Goal: Information Seeking & Learning: Find specific fact

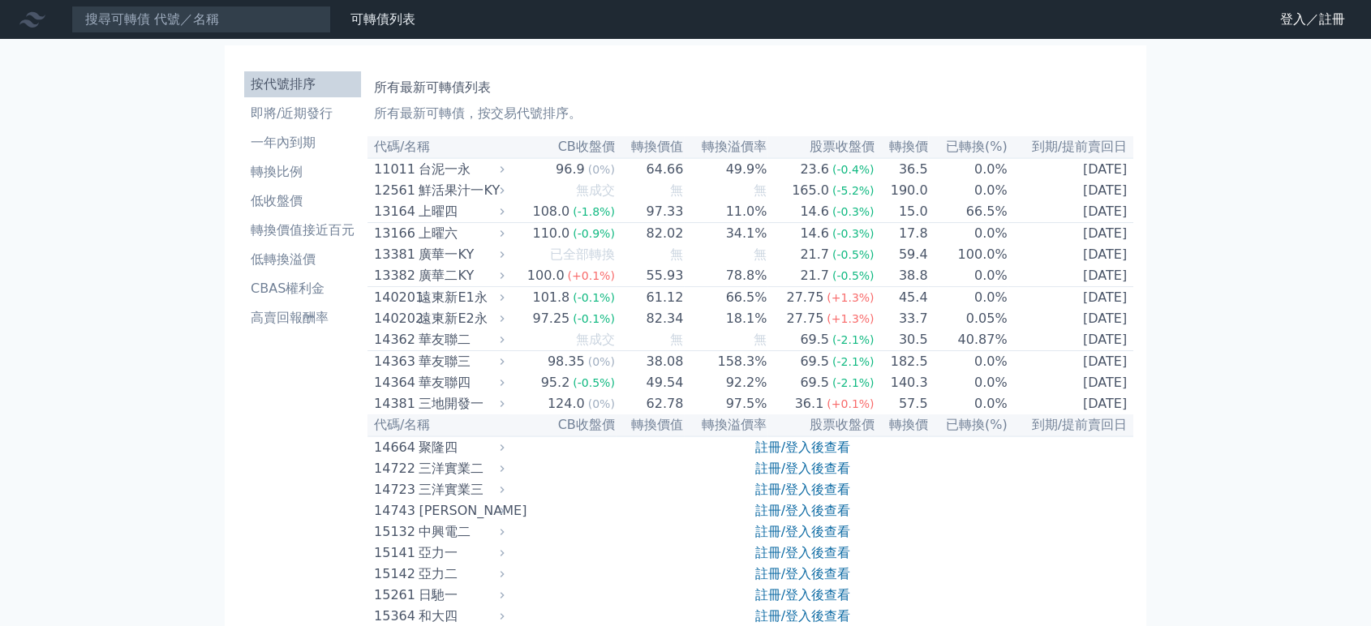
click at [229, 24] on input at bounding box center [201, 20] width 260 height 28
click at [169, 32] on input at bounding box center [201, 20] width 260 height 28
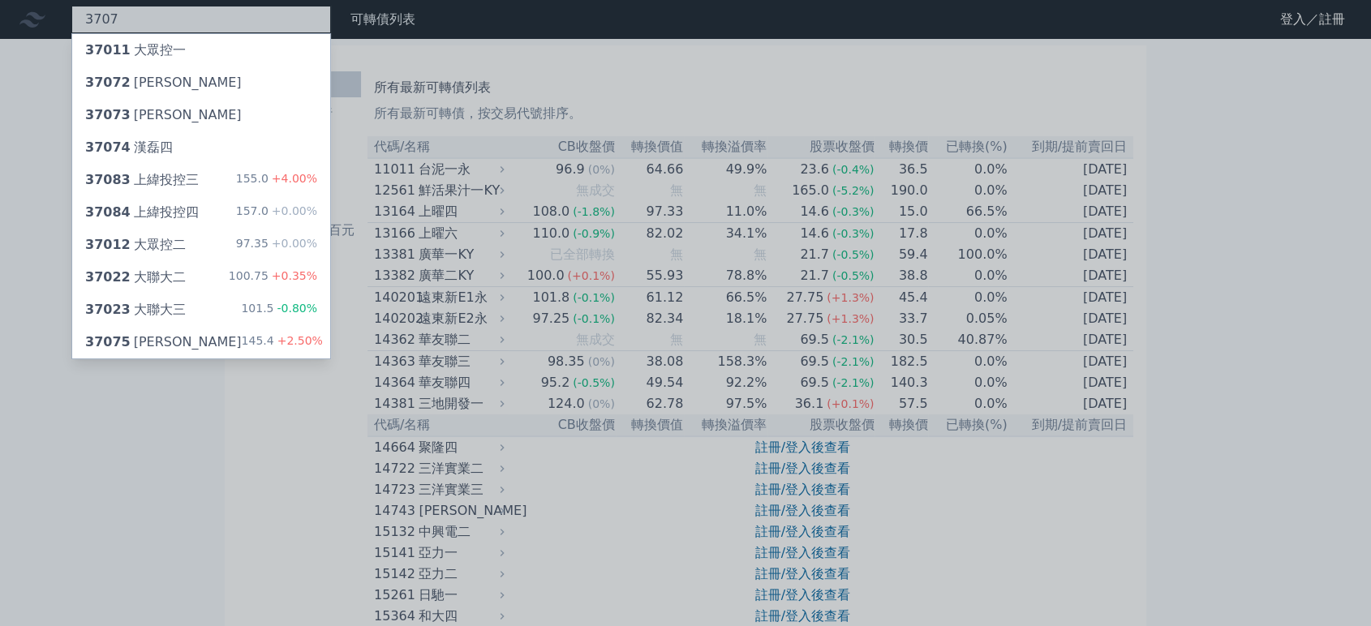
type input "3707"
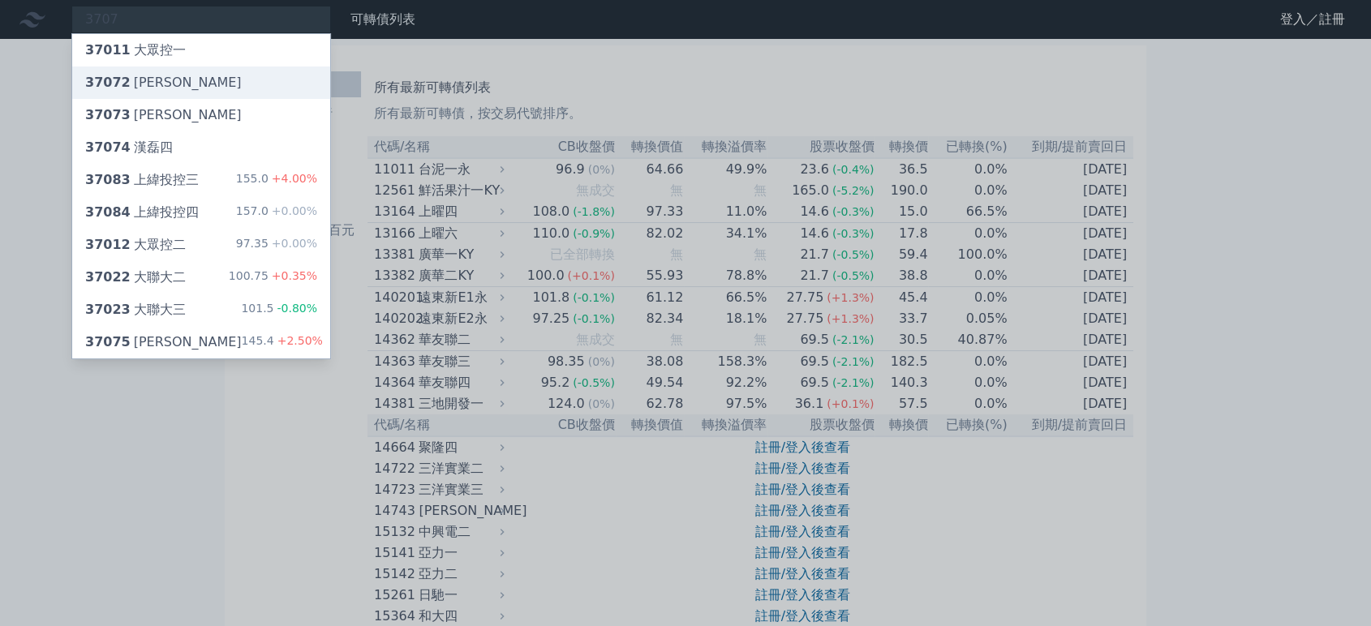
click at [214, 87] on div "37072 [PERSON_NAME]" at bounding box center [201, 83] width 258 height 32
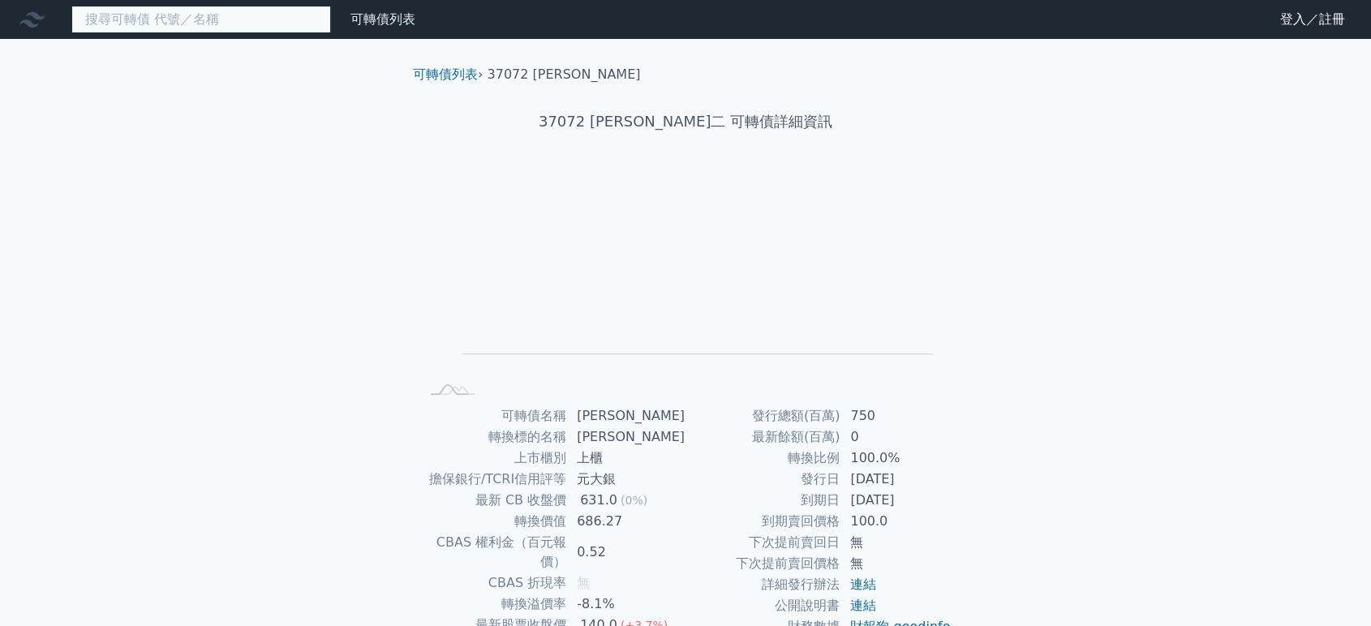
click at [123, 17] on input at bounding box center [201, 20] width 260 height 28
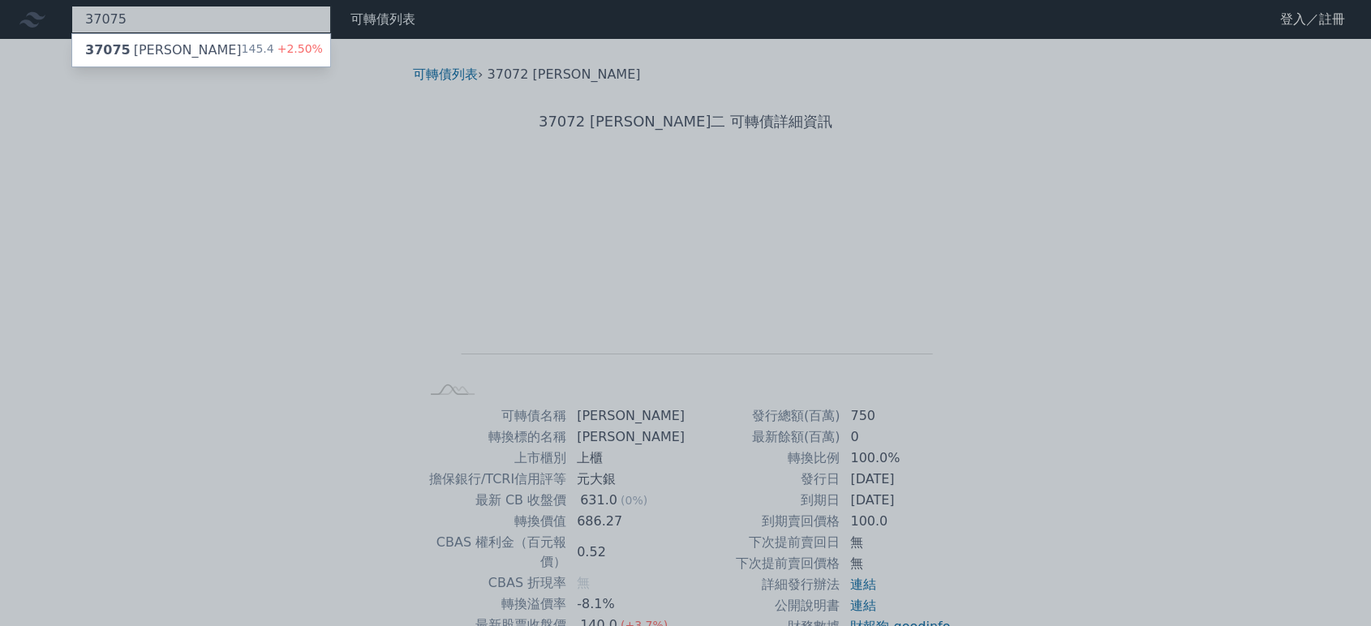
type input "37075"
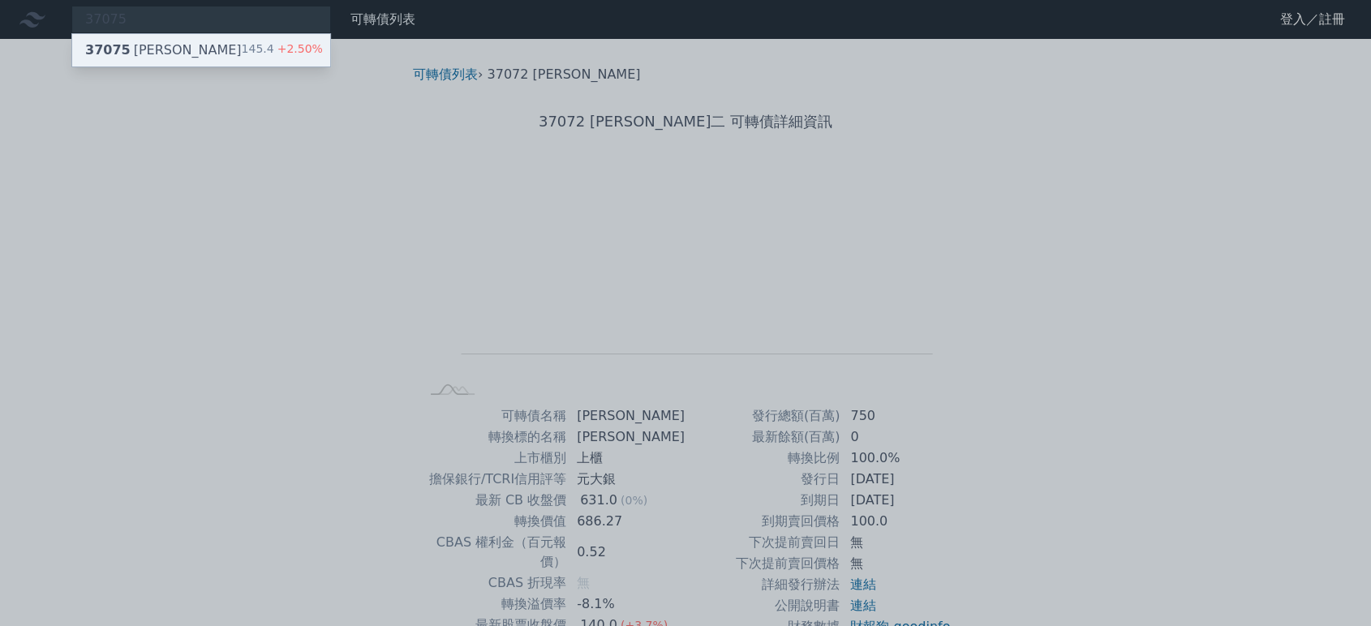
click at [187, 35] on div "37075 漢磊五 145.4 +2.50%" at bounding box center [201, 50] width 258 height 32
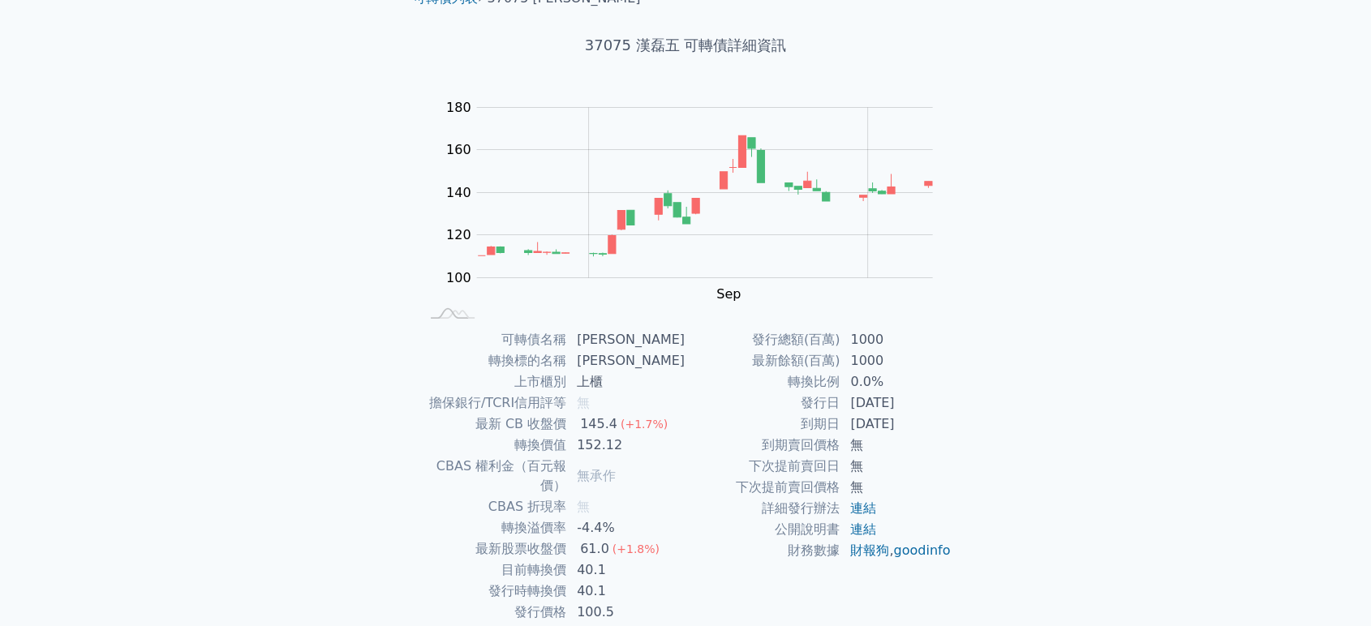
scroll to position [124, 0]
